Goal: Navigation & Orientation: Find specific page/section

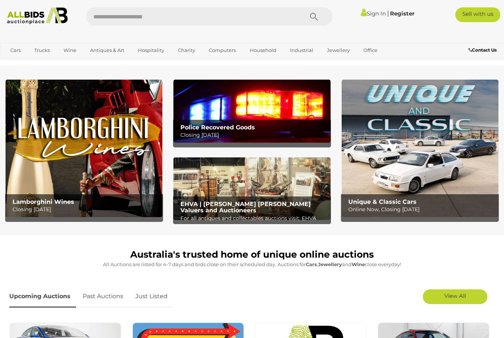
click at [276, 106] on img at bounding box center [251, 111] width 157 height 63
click at [276, 183] on img at bounding box center [251, 189] width 157 height 63
click at [252, 193] on img at bounding box center [251, 189] width 157 height 63
click at [422, 144] on img at bounding box center [420, 149] width 157 height 138
